Goal: Information Seeking & Learning: Learn about a topic

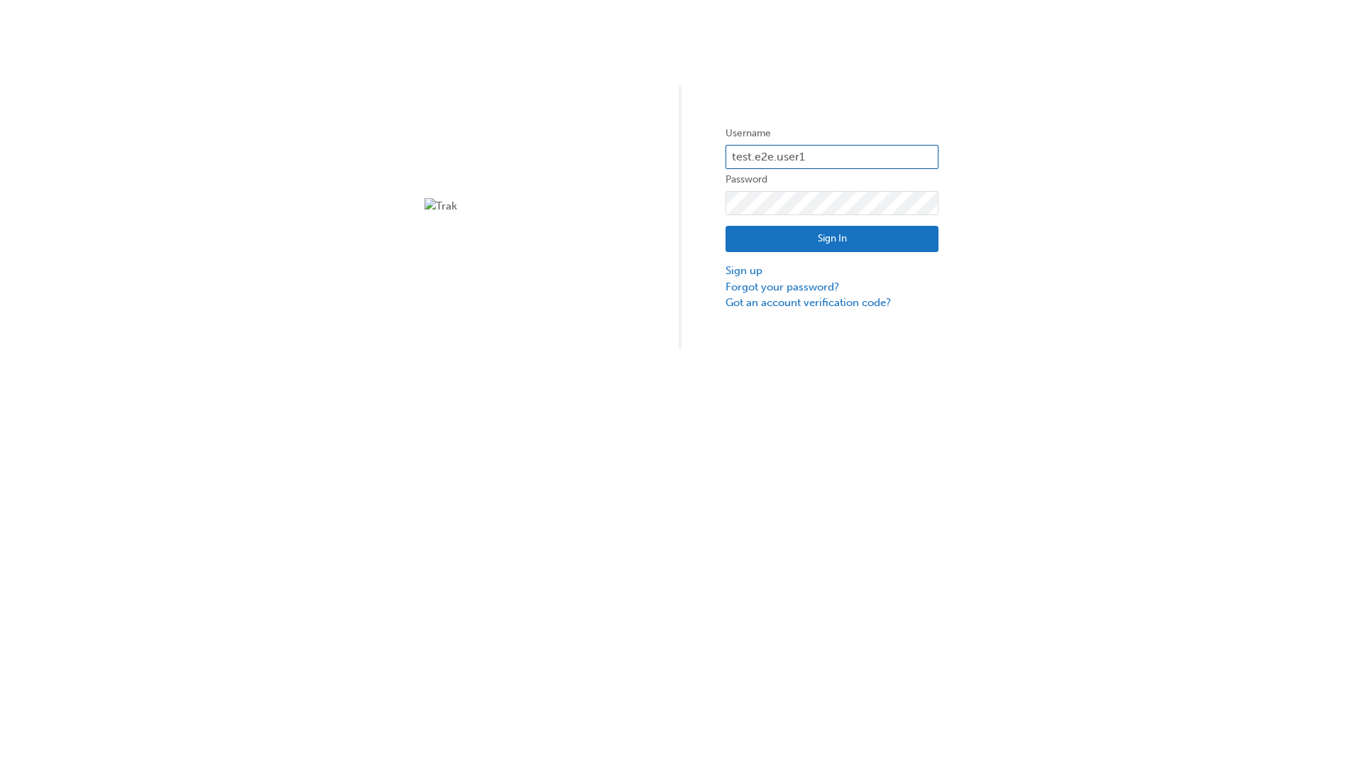
type input "test.e2e.user14"
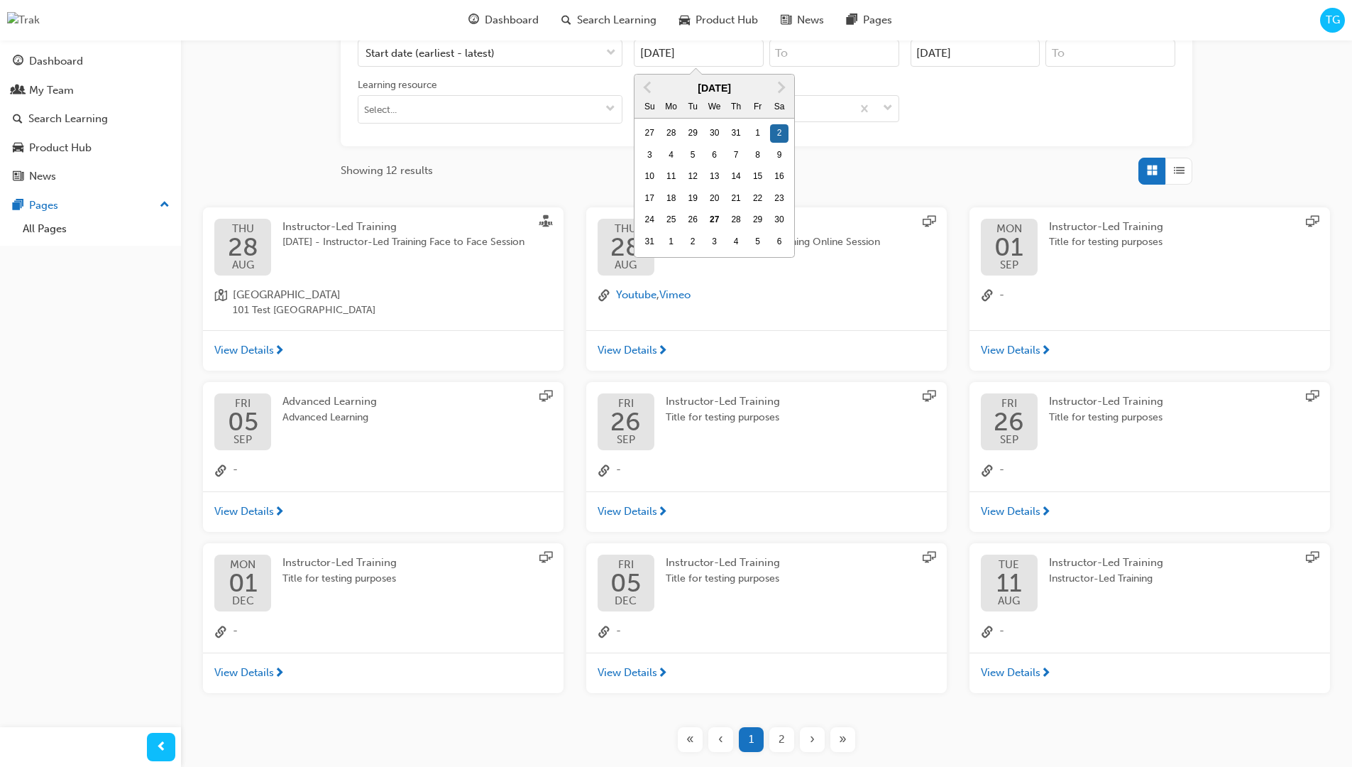
type input "[DATE]"
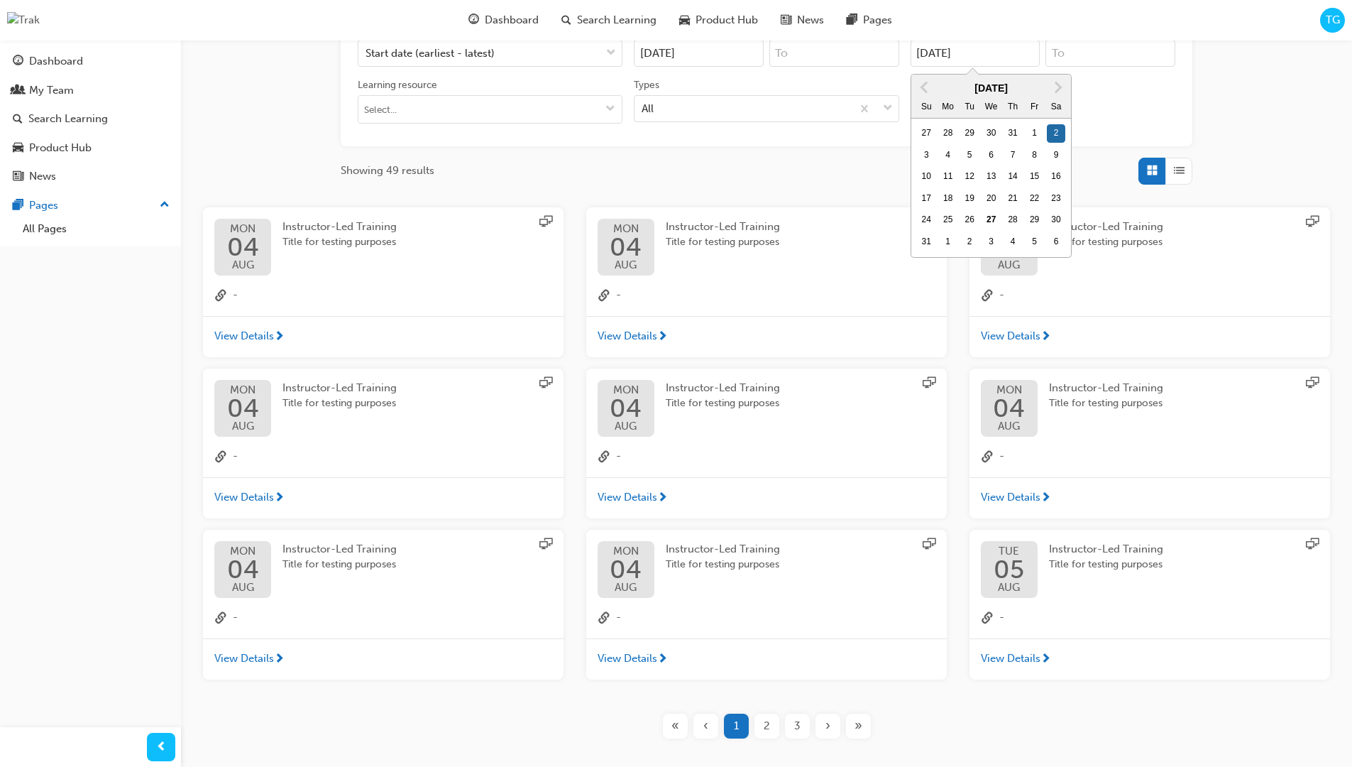
type input "[DATE]"
click at [643, 102] on input "Types All" at bounding box center [642, 108] width 1 height 12
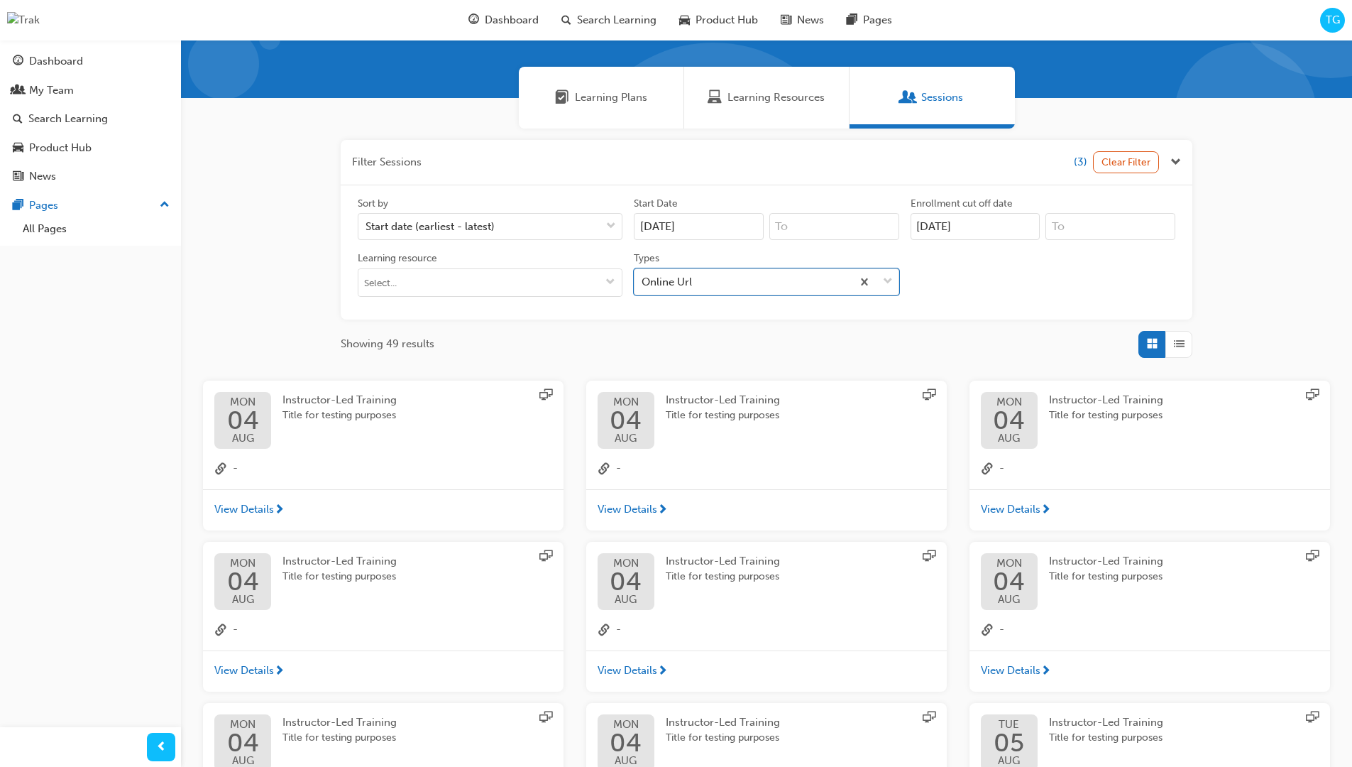
scroll to position [319, 0]
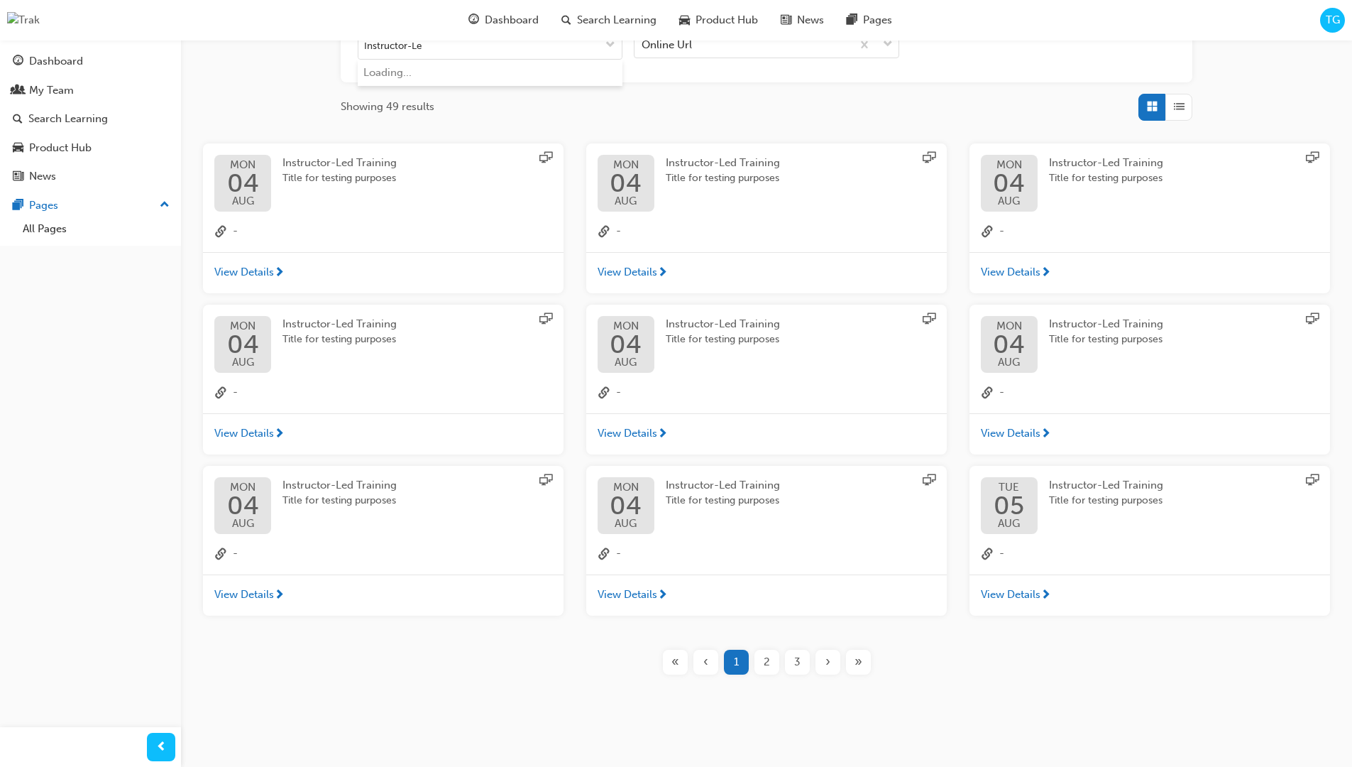
type input "Instructor-Led"
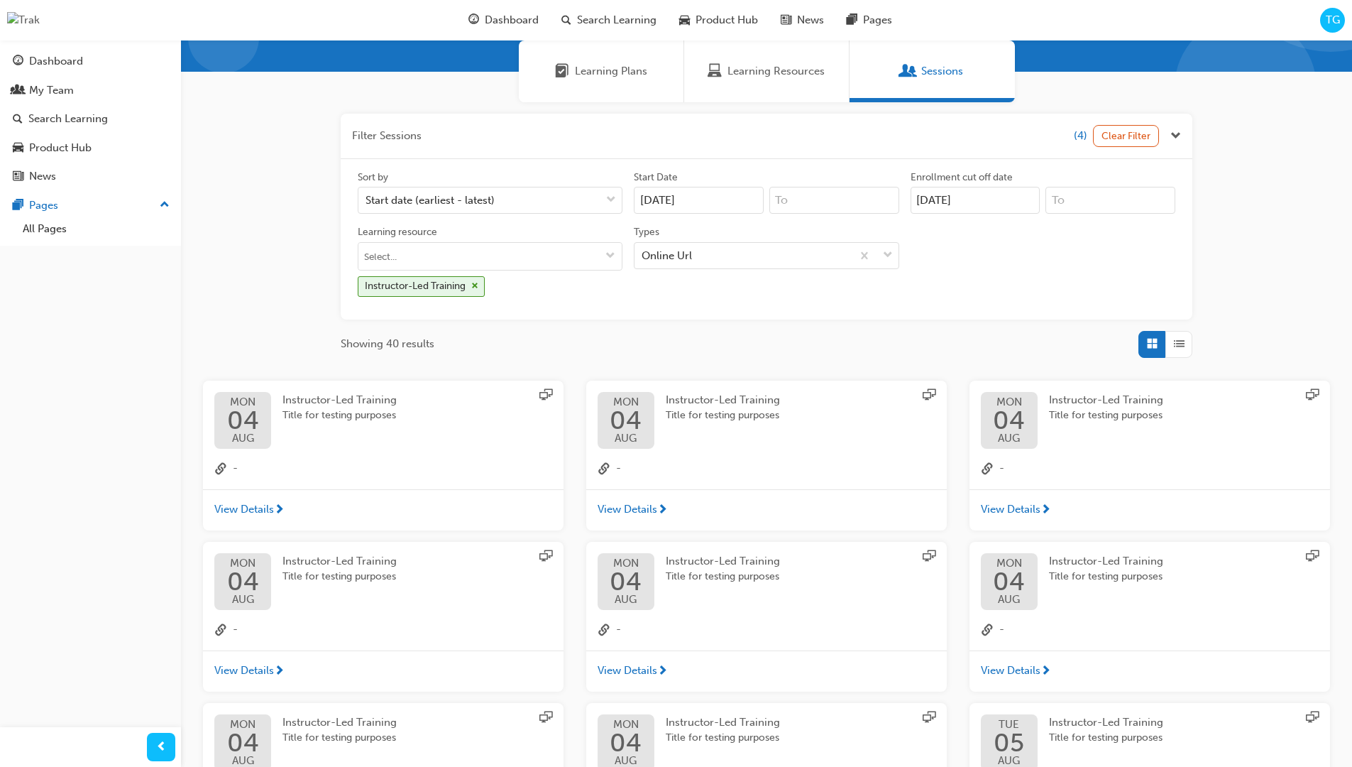
scroll to position [319, 0]
